Goal: Find specific page/section

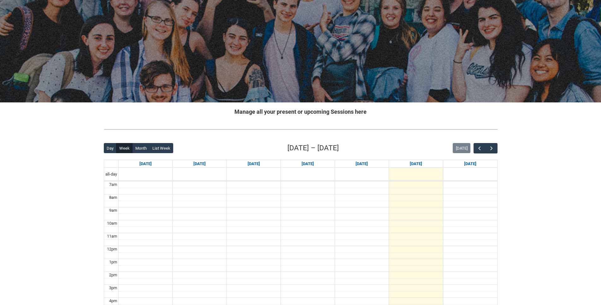
scroll to position [73, 0]
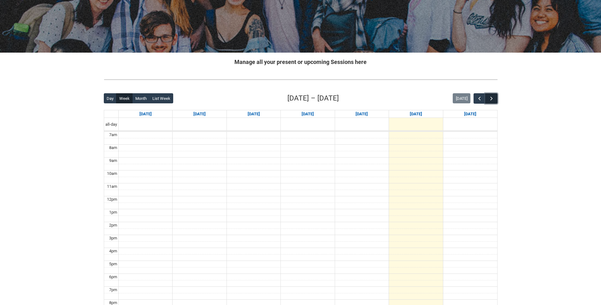
click at [493, 98] on span "button" at bounding box center [491, 99] width 6 height 6
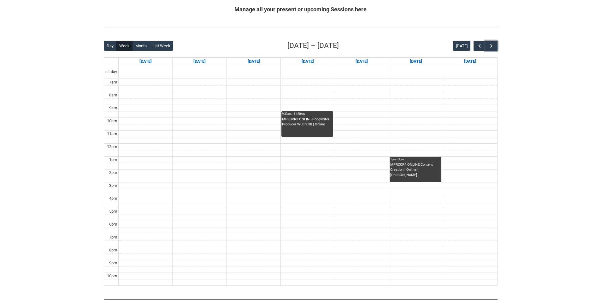
scroll to position [131, 0]
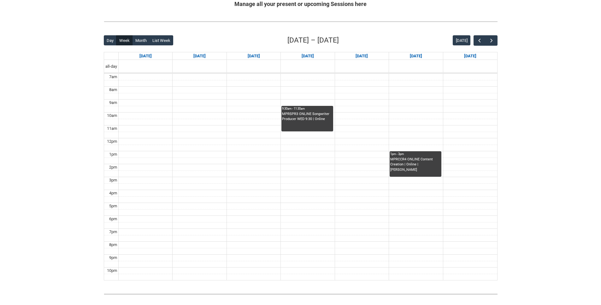
click at [526, 163] on div "Skip to Main Content Collarts Education Community Home New Enrolment Applicatio…" at bounding box center [300, 104] width 601 height 470
click at [525, 161] on div "Skip to Main Content Collarts Education Community Home New Enrolment Applicatio…" at bounding box center [300, 104] width 601 height 470
click at [58, 67] on div "Skip to Main Content Collarts Education Community Home New Enrolment Applicatio…" at bounding box center [300, 104] width 601 height 470
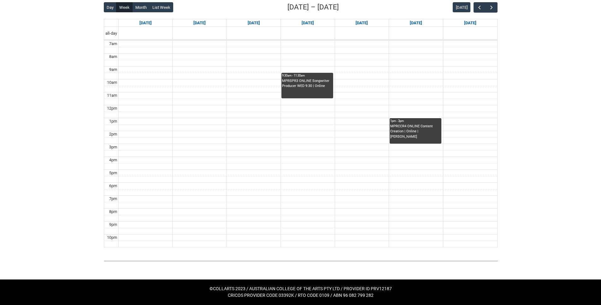
scroll to position [0, 0]
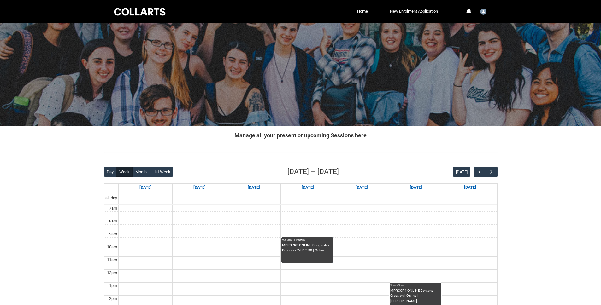
click at [572, 205] on div "Skip to Main Content Collarts Education Community Home New Enrolment Applicatio…" at bounding box center [300, 235] width 601 height 470
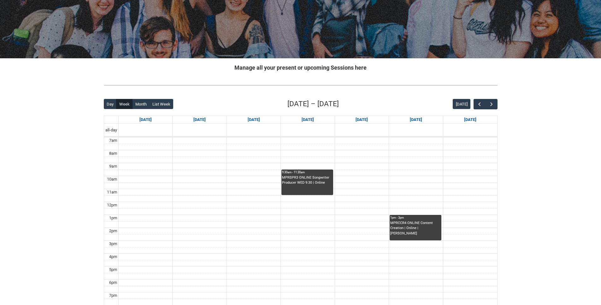
scroll to position [142, 0]
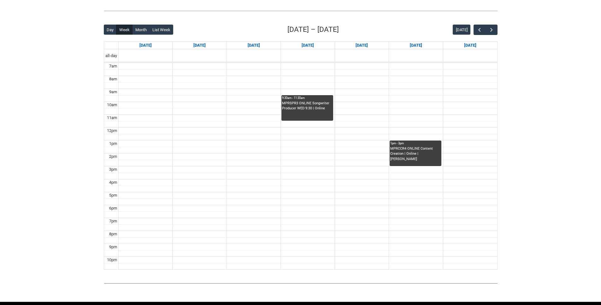
click at [307, 107] on div "MPRSPR3 ONLINE Songwriter Producer WED 9:30 | Online" at bounding box center [307, 106] width 50 height 10
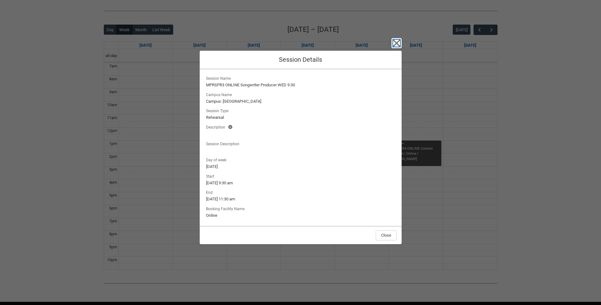
click at [397, 41] on icon "button" at bounding box center [395, 43] width 7 height 7
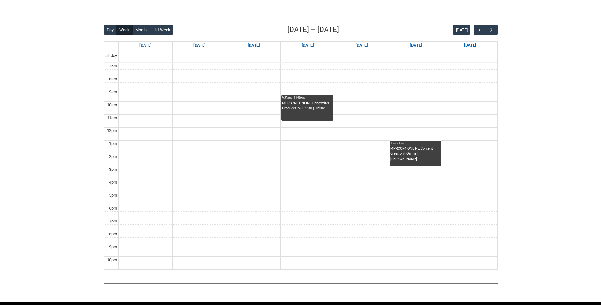
click at [562, 99] on div "Skip to Main Content Collarts Education Community Home New Enrolment Applicatio…" at bounding box center [300, 93] width 601 height 470
click at [561, 99] on div "Skip to Main Content Collarts Education Community Home New Enrolment Applicatio…" at bounding box center [300, 93] width 601 height 470
click at [561, 100] on div "Skip to Main Content Collarts Education Community Home New Enrolment Applicatio…" at bounding box center [300, 93] width 601 height 470
click at [559, 101] on div "Skip to Main Content Collarts Education Community Home New Enrolment Applicatio…" at bounding box center [300, 93] width 601 height 470
